Goal: Information Seeking & Learning: Check status

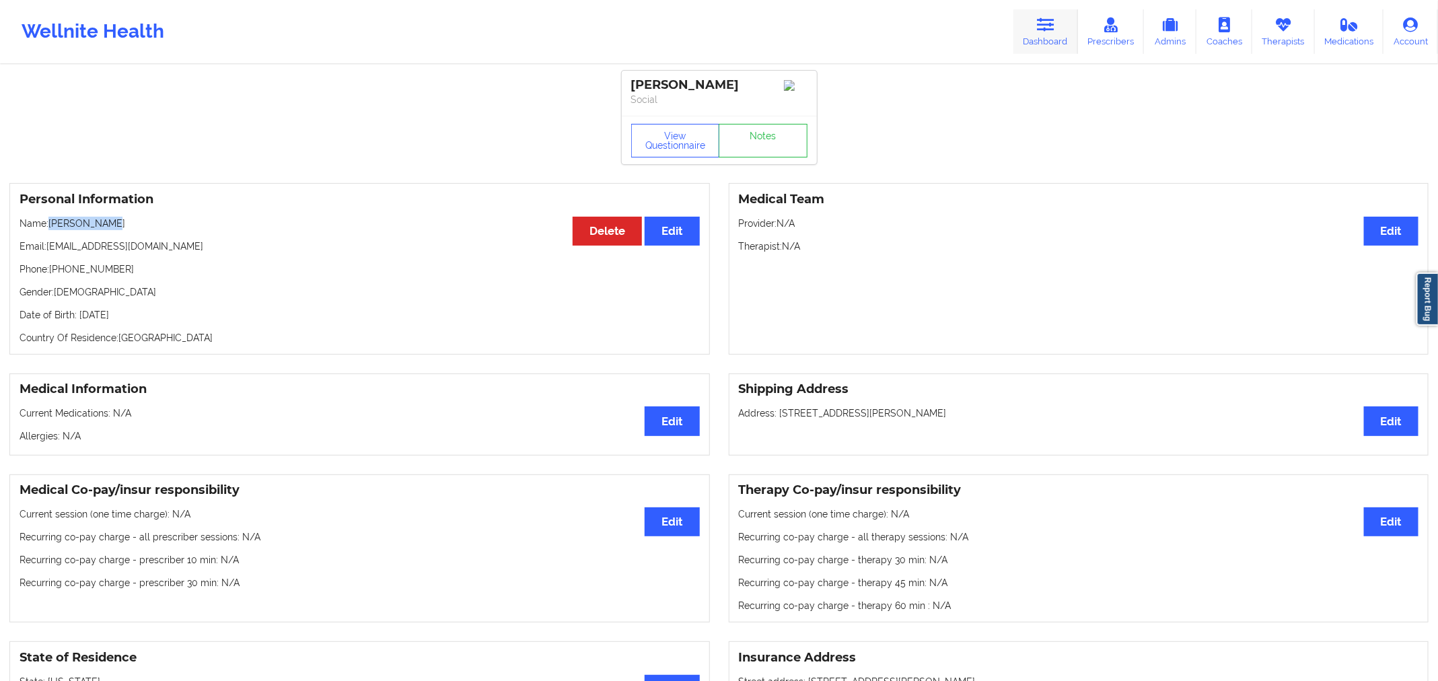
click at [1045, 34] on link "Dashboard" at bounding box center [1045, 31] width 65 height 44
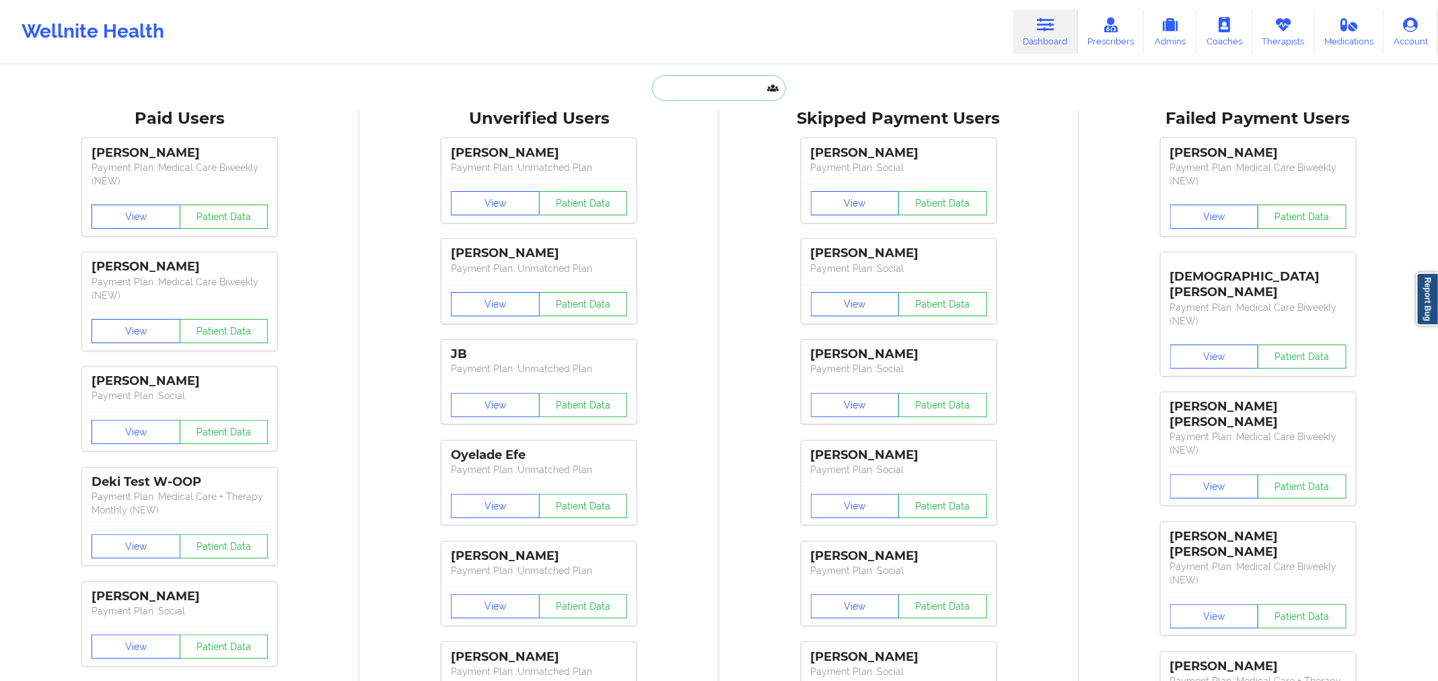
click at [710, 77] on input "text" at bounding box center [718, 88] width 133 height 26
paste input "[PERSON_NAME]"
type input "[PERSON_NAME]"
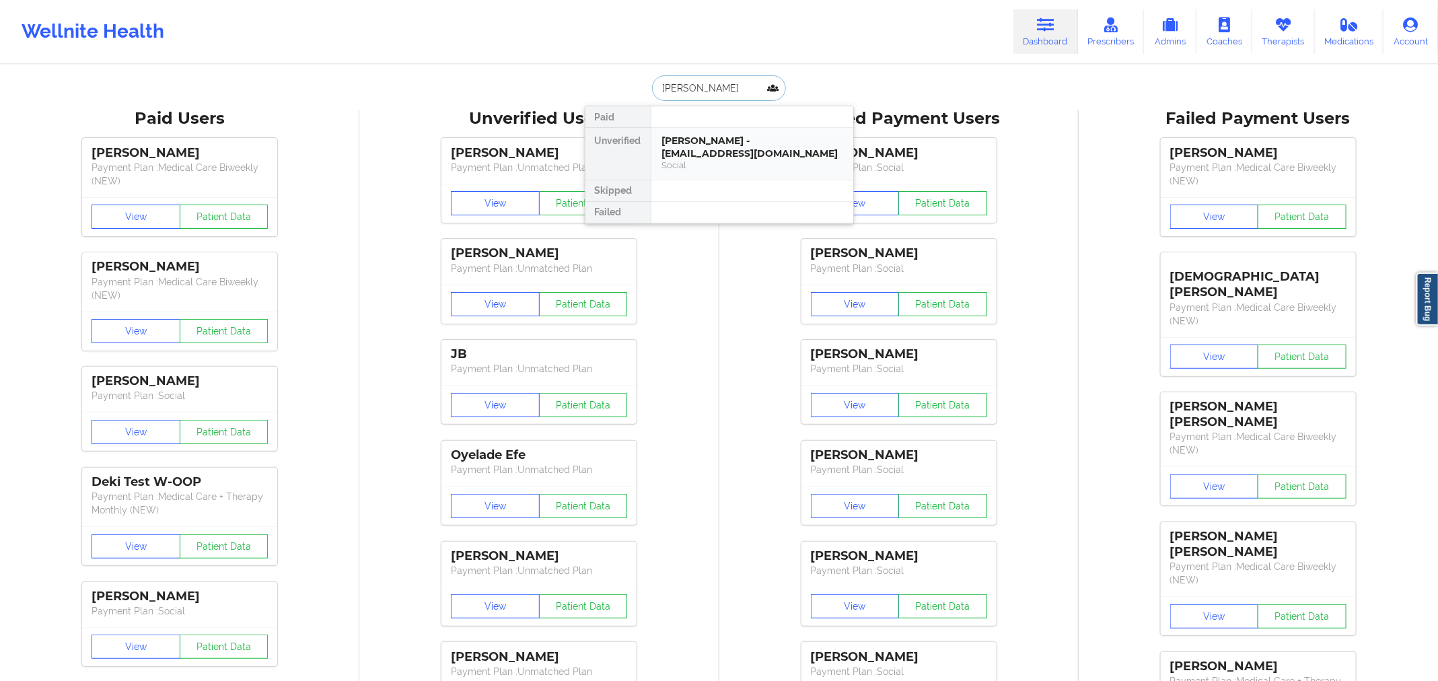
click at [733, 151] on div "Shannon Marie Jones - jonesshannon5127@gmail.com" at bounding box center [752, 147] width 180 height 25
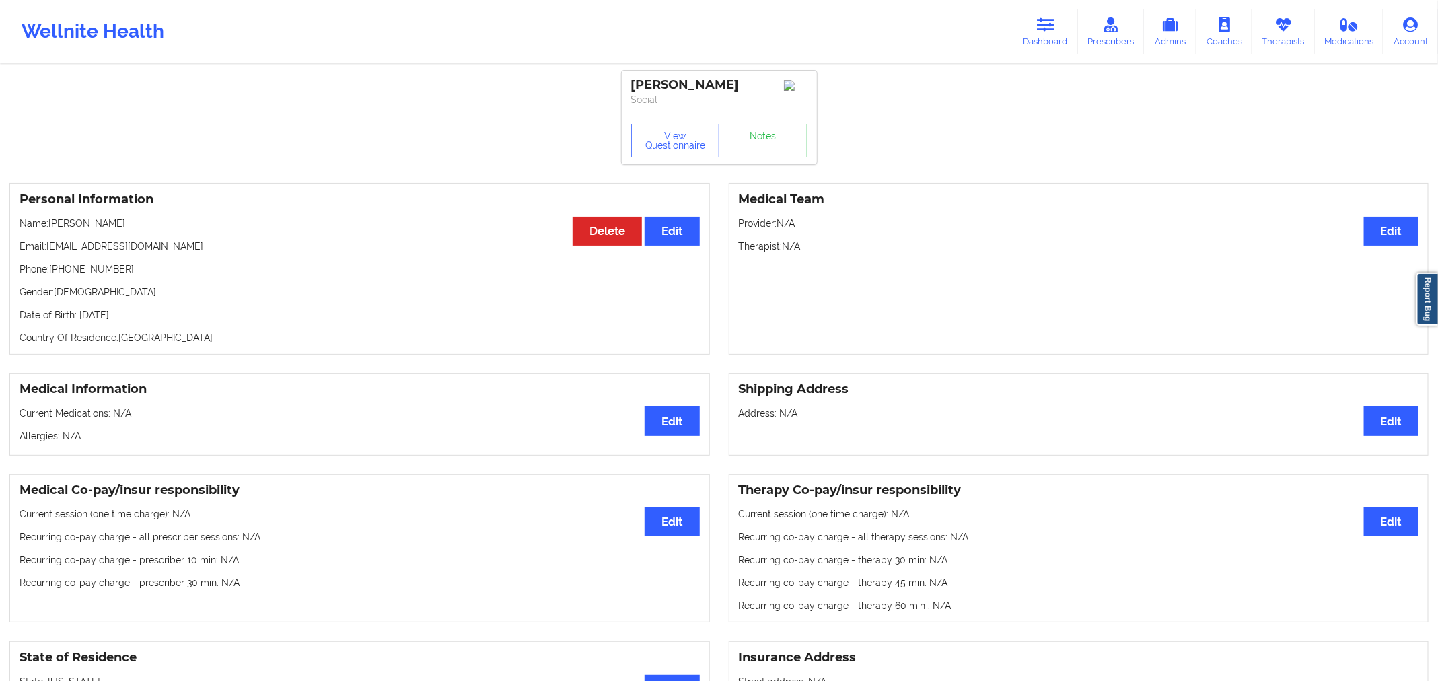
scroll to position [15, 0]
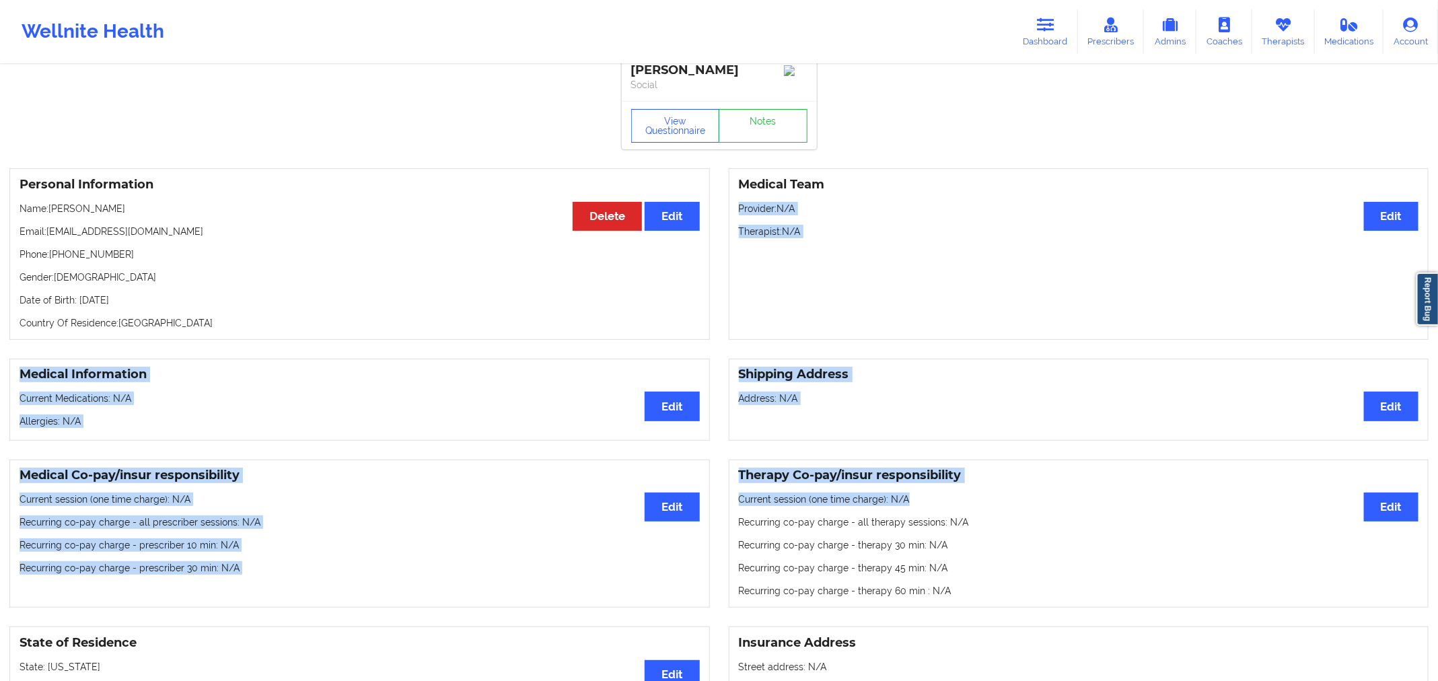
drag, startPoint x: 936, startPoint y: 119, endPoint x: 1372, endPoint y: 484, distance: 568.3
click at [1372, 484] on div "Shannon Marie Jones Social View Questionnaire Notes Personal Information Edit D…" at bounding box center [719, 660] width 1438 height 1350
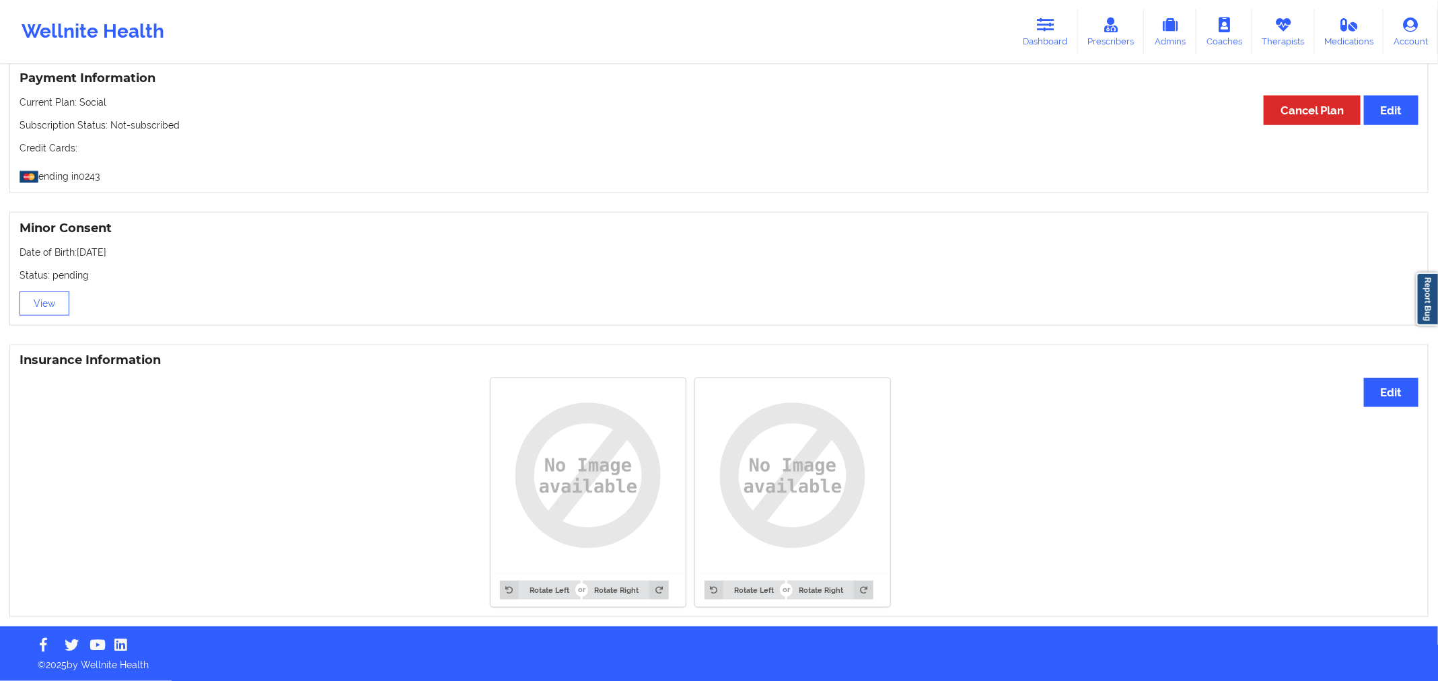
scroll to position [0, 0]
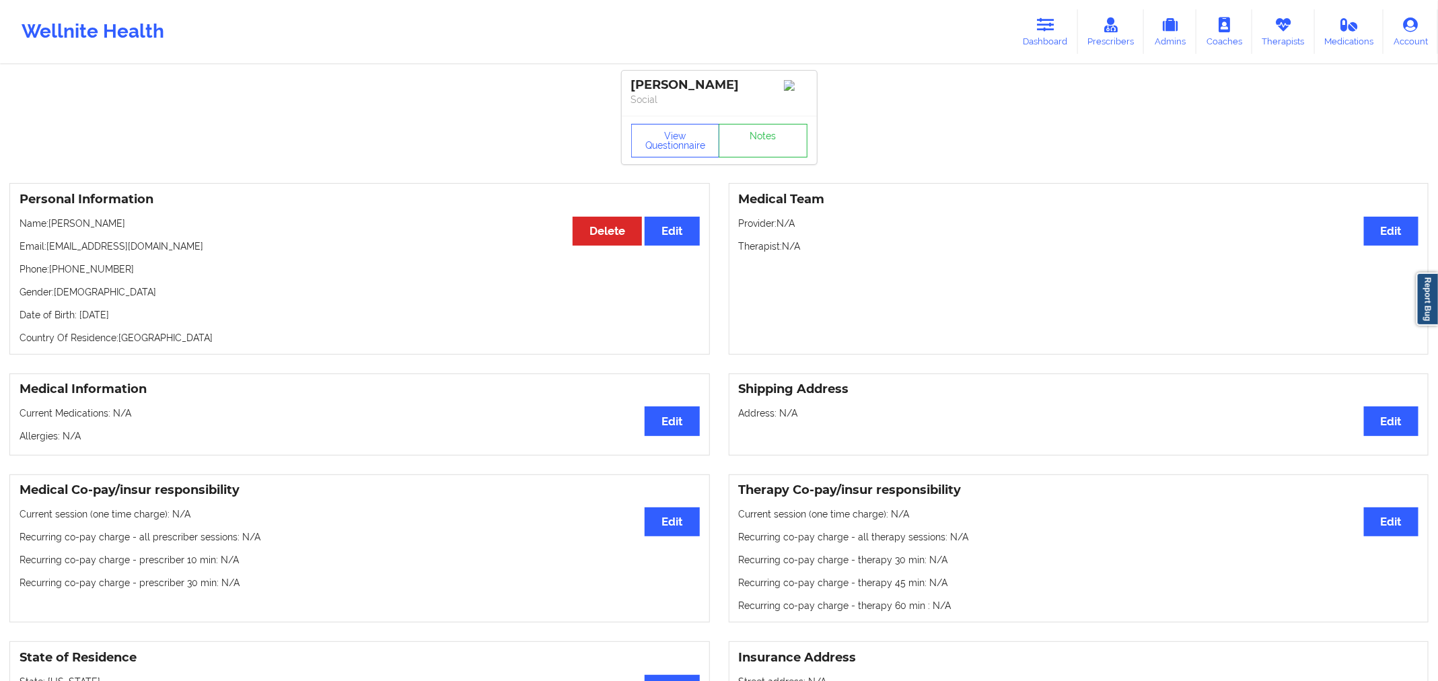
click at [540, 316] on p "Date of Birth: 13th of April 1990" at bounding box center [360, 314] width 680 height 13
click at [686, 143] on button "View Questionnaire" at bounding box center [675, 141] width 89 height 34
drag, startPoint x: 949, startPoint y: 618, endPoint x: 940, endPoint y: 647, distance: 30.2
click at [940, 647] on div "Shannon Marie Jones Social View Questionnaire Notes Personal Information Edit D…" at bounding box center [719, 675] width 1438 height 1350
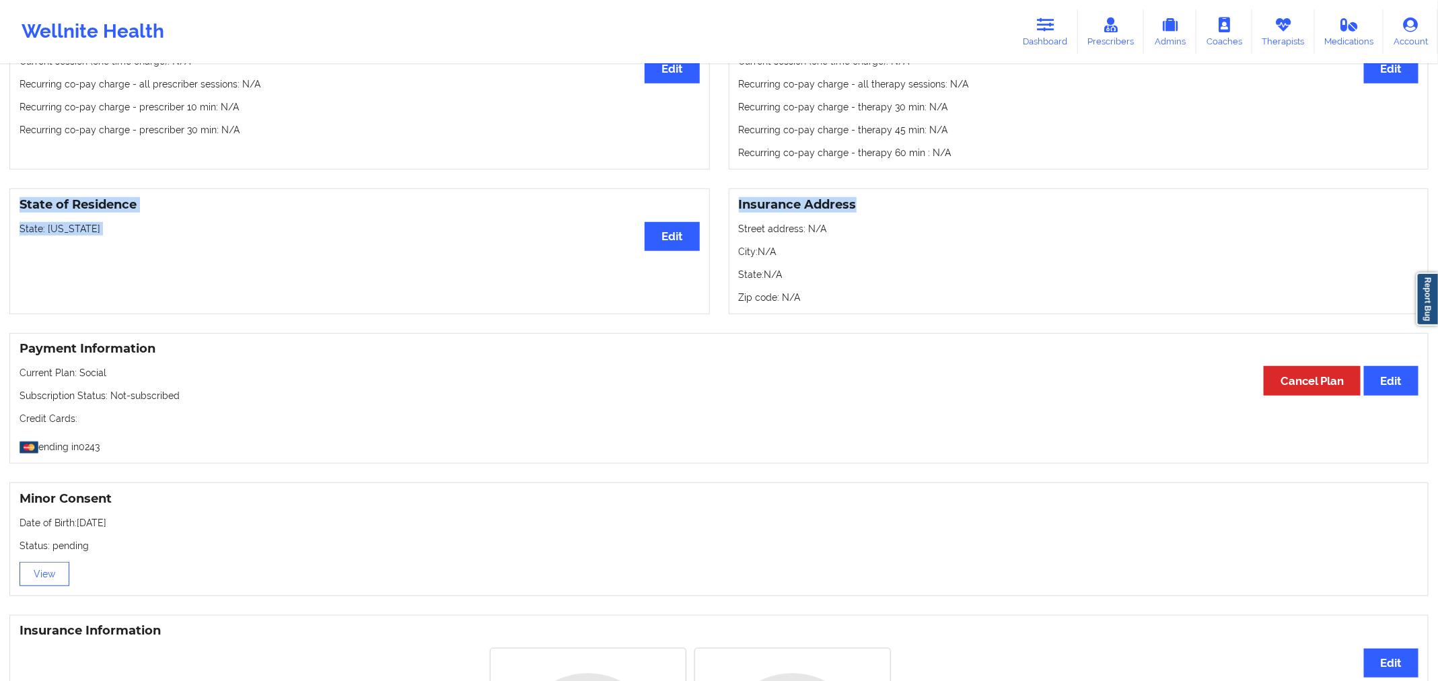
scroll to position [494, 0]
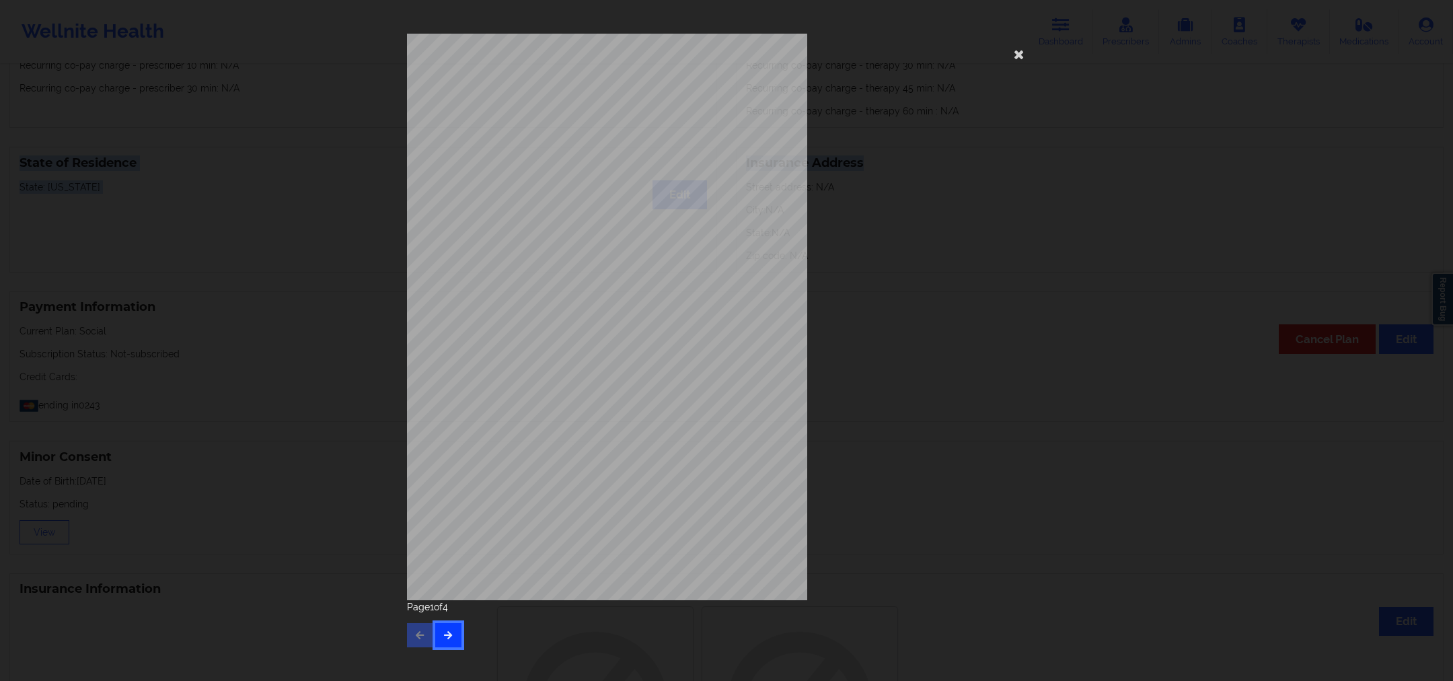
click at [445, 636] on icon "button" at bounding box center [448, 634] width 11 height 8
click at [992, 50] on div "commercial Insurance Member ID for patient This patient has not provided his Me…" at bounding box center [726, 317] width 639 height 566
click at [1027, 59] on icon at bounding box center [1019, 54] width 22 height 22
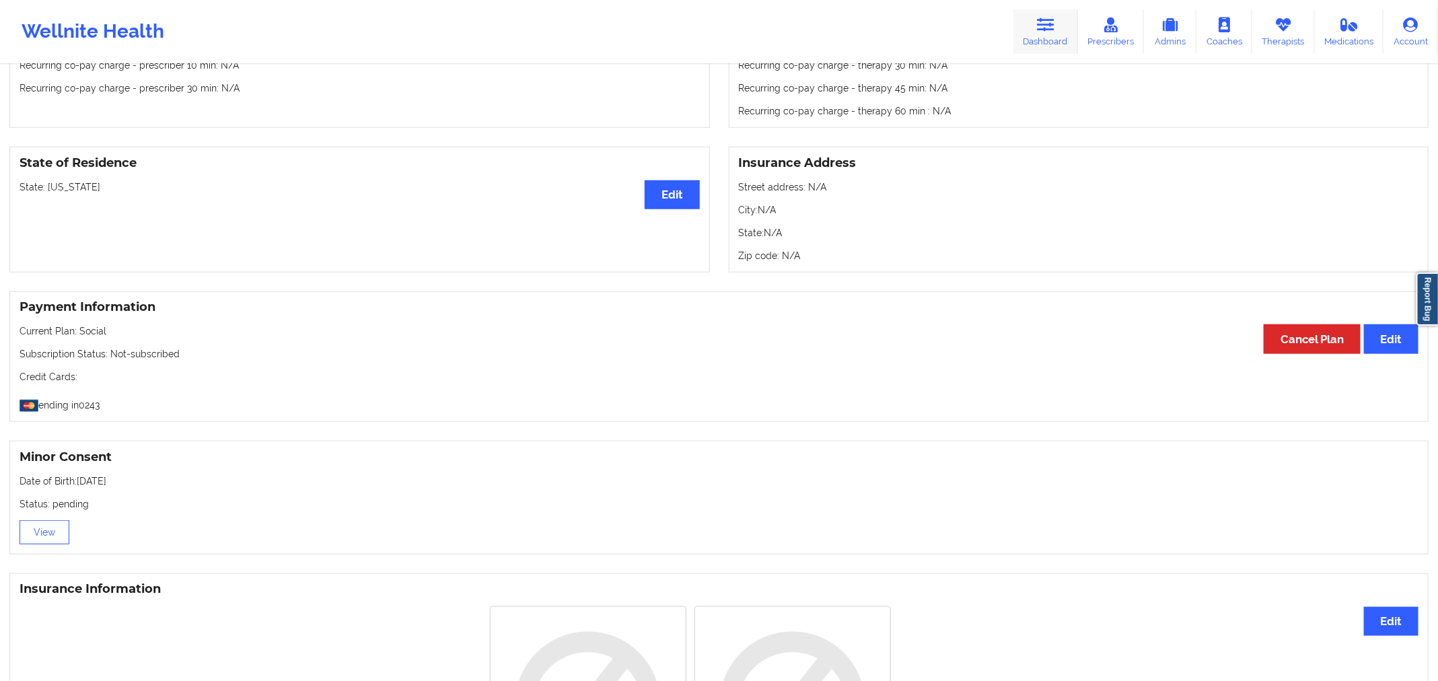
click at [1052, 10] on link "Dashboard" at bounding box center [1045, 31] width 65 height 44
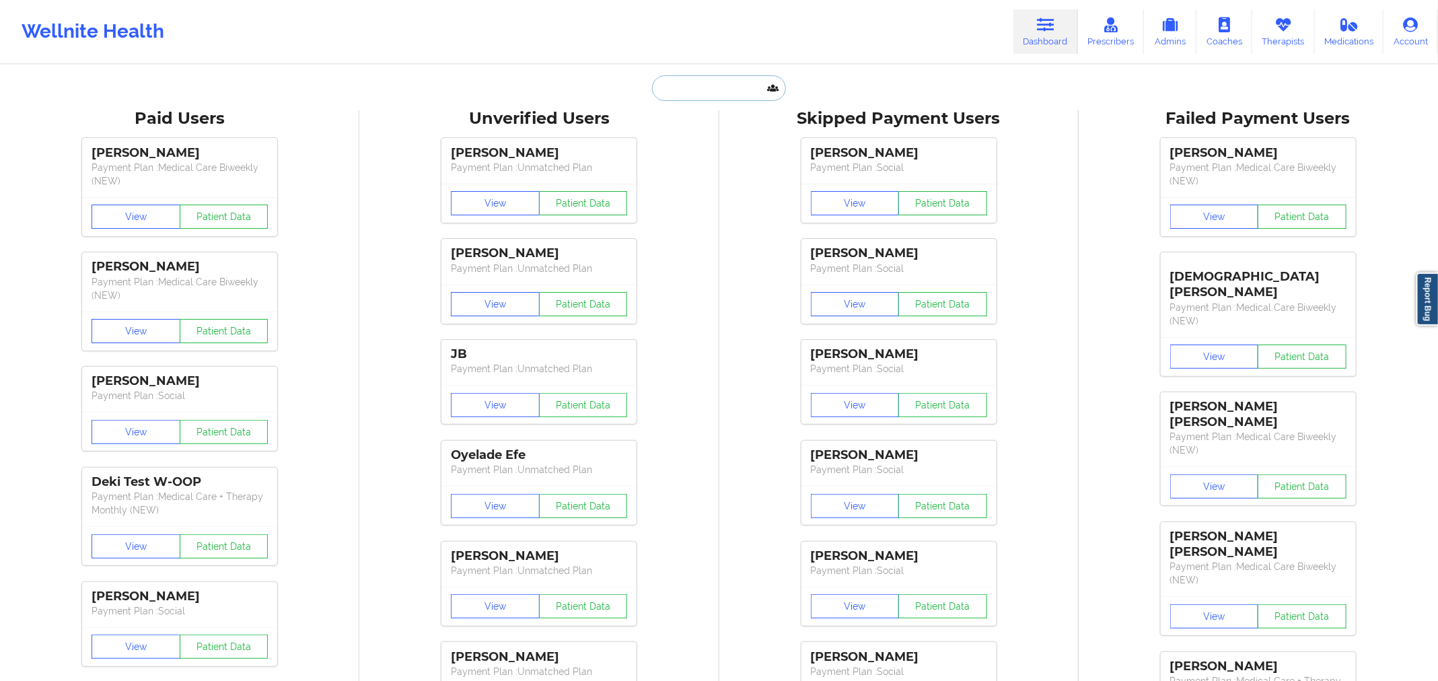
click at [677, 79] on input "text" at bounding box center [718, 88] width 133 height 26
paste input "Trinity Strother"
click at [664, 83] on input "Trinity Strother" at bounding box center [718, 88] width 133 height 26
type input "rinity Strother"
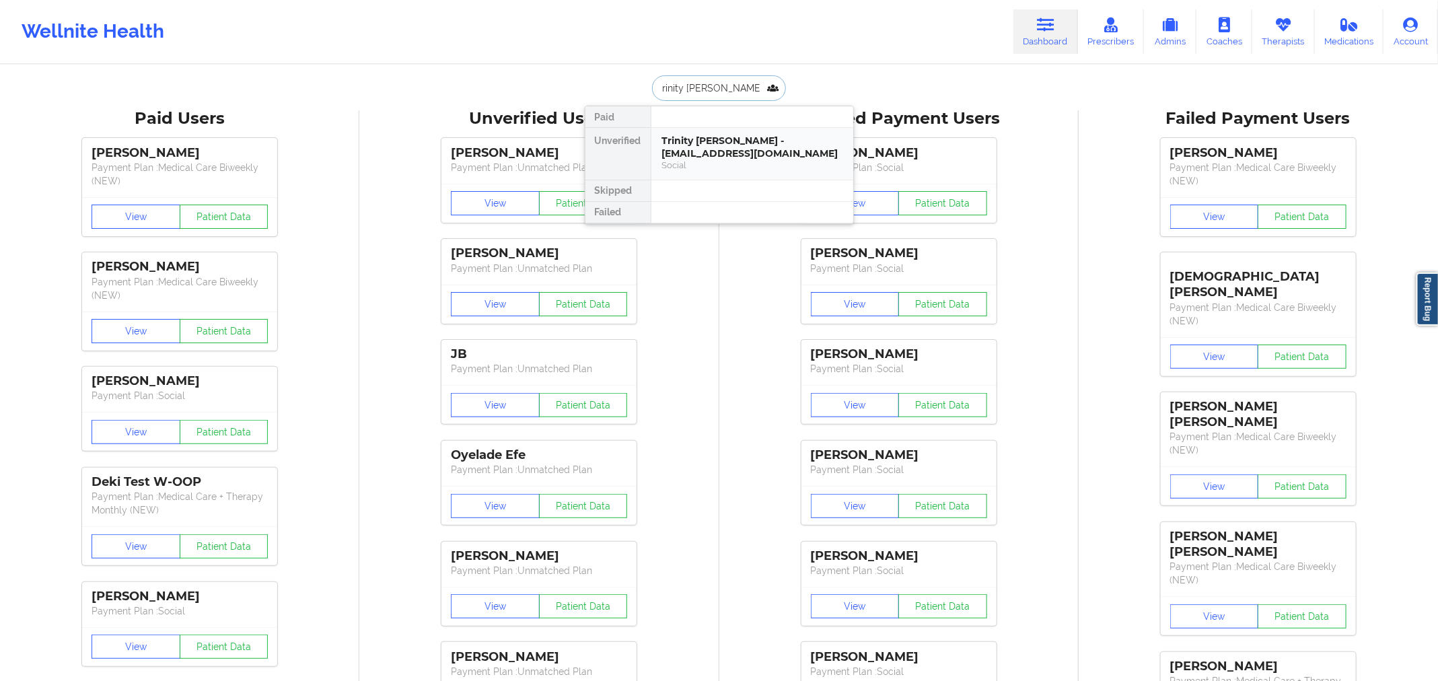
click at [706, 157] on div "Trinity Strother - trinitylisette@gmail.com" at bounding box center [752, 147] width 180 height 25
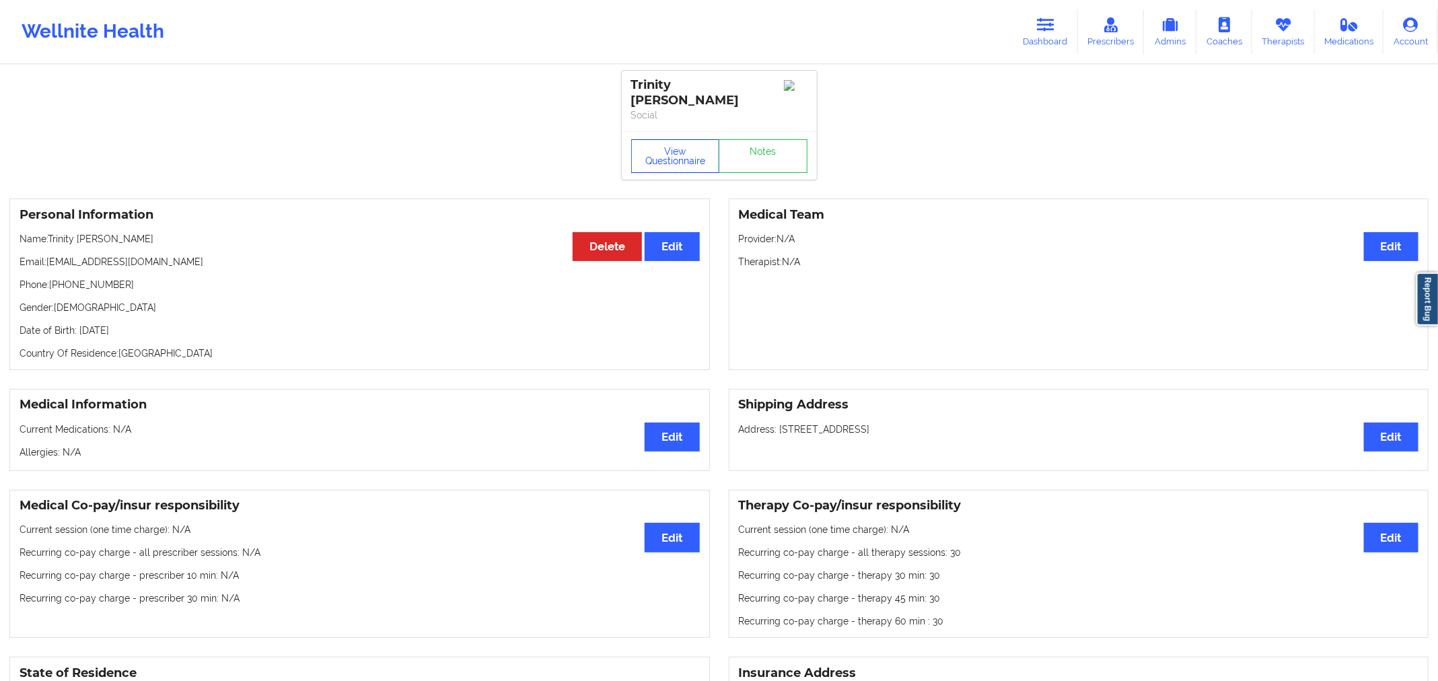
click at [700, 148] on button "View Questionnaire" at bounding box center [675, 156] width 89 height 34
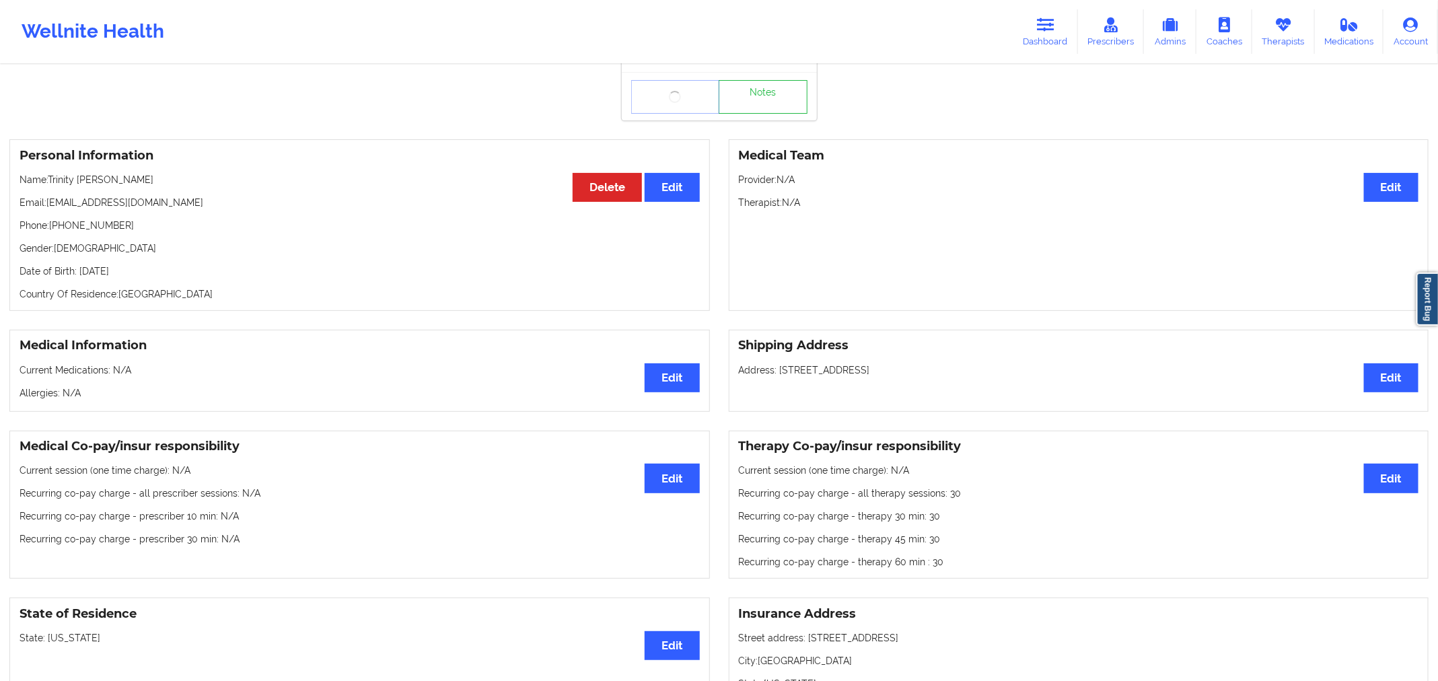
scroll to position [59, 0]
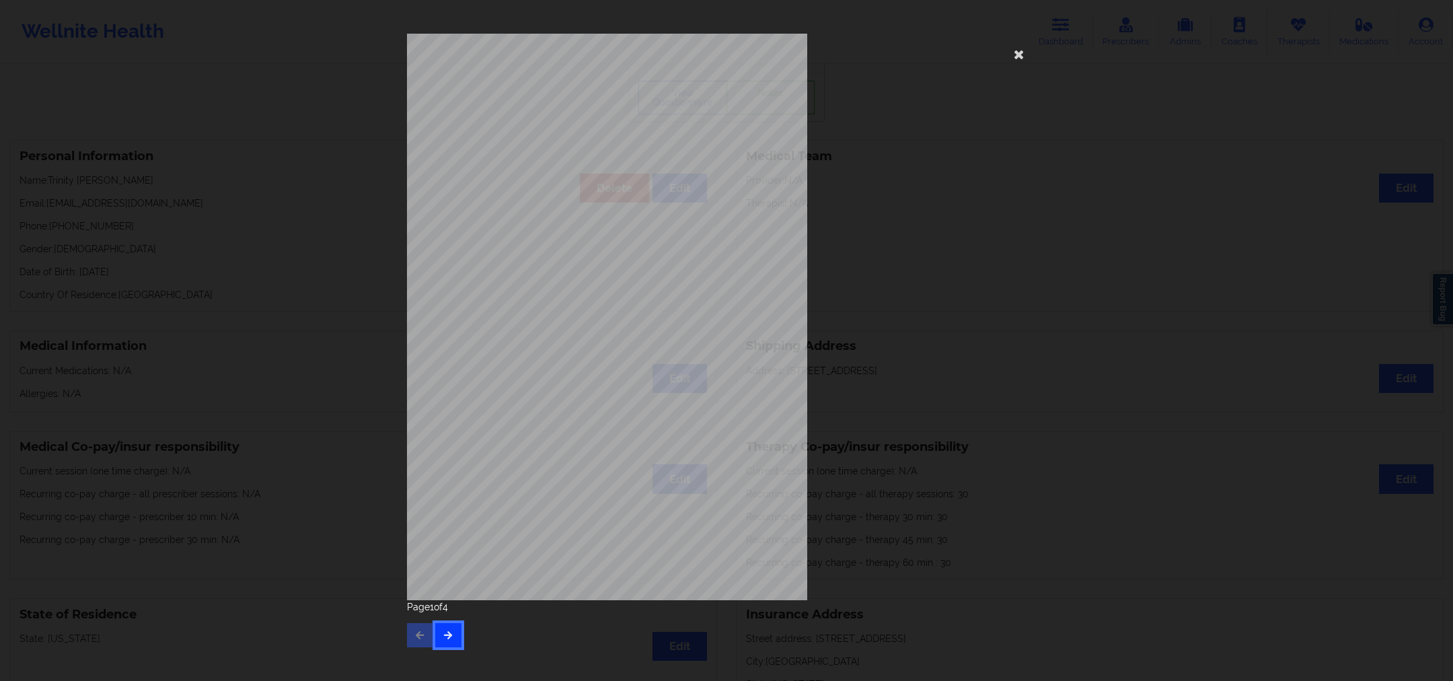
click at [457, 628] on button "button" at bounding box center [448, 635] width 26 height 24
click at [1020, 40] on div "commercial Insurance Member ID for patient 00039274303 Insurance company name d…" at bounding box center [726, 317] width 639 height 566
click at [1020, 61] on icon at bounding box center [1019, 54] width 22 height 22
